Goal: Information Seeking & Learning: Learn about a topic

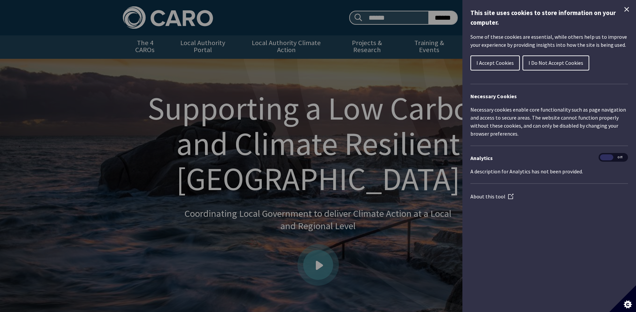
click at [495, 64] on span "I Accept Cookies" at bounding box center [494, 62] width 37 height 7
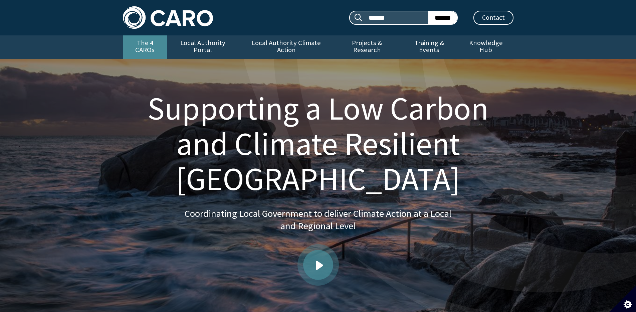
click at [154, 46] on link "The 4 CAROs" at bounding box center [145, 46] width 44 height 23
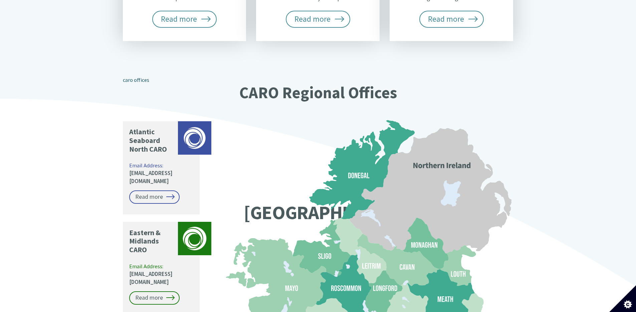
scroll to position [481, 0]
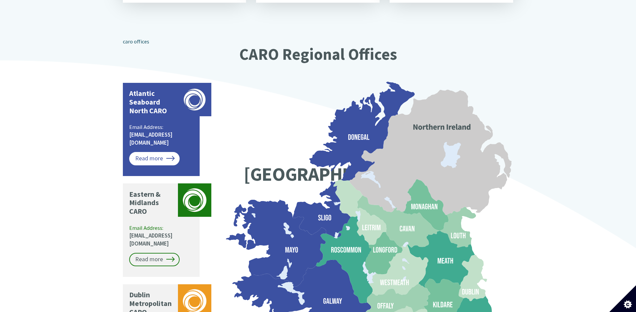
click at [167, 152] on link "Read more" at bounding box center [154, 158] width 50 height 13
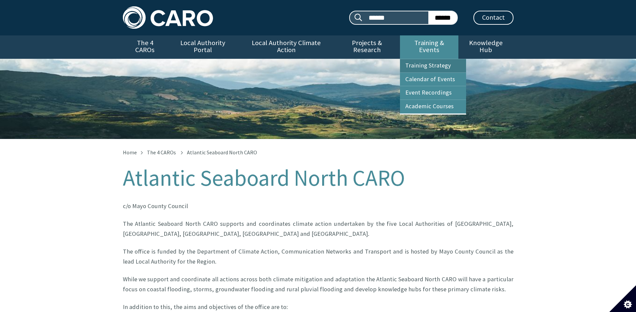
click at [418, 61] on link "Training Strategy" at bounding box center [433, 65] width 66 height 13
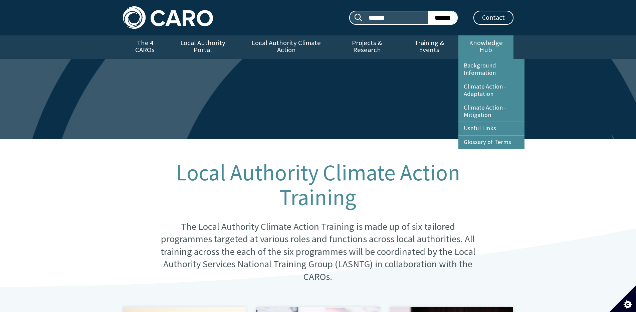
click at [498, 41] on link "Knowledge Hub" at bounding box center [485, 46] width 55 height 23
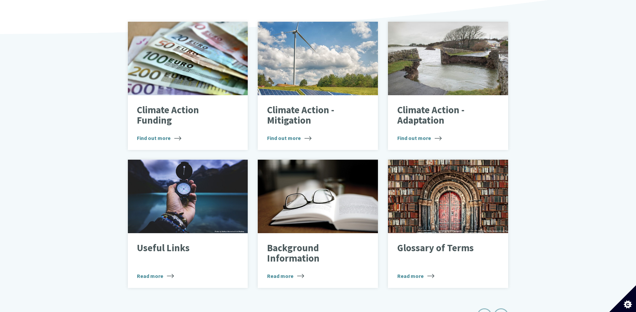
scroll to position [227, 0]
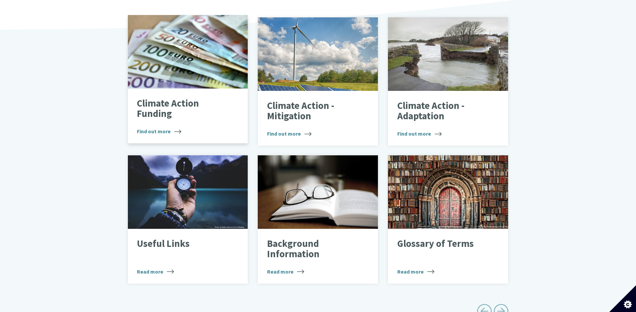
click at [164, 111] on p "Climate Action Funding" at bounding box center [183, 108] width 92 height 21
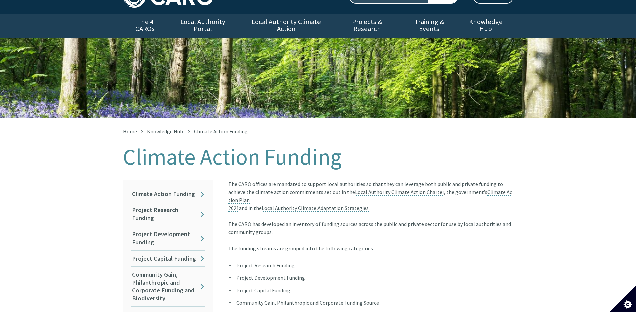
scroll to position [94, 0]
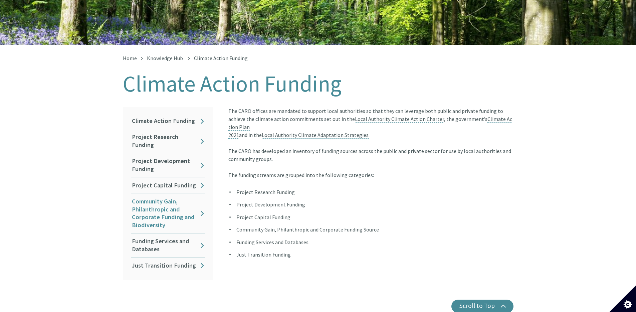
click at [158, 209] on link "Community Gain, Philanthropic and Corporate Funding and Biodiversity" at bounding box center [168, 213] width 74 height 40
